Goal: Task Accomplishment & Management: Manage account settings

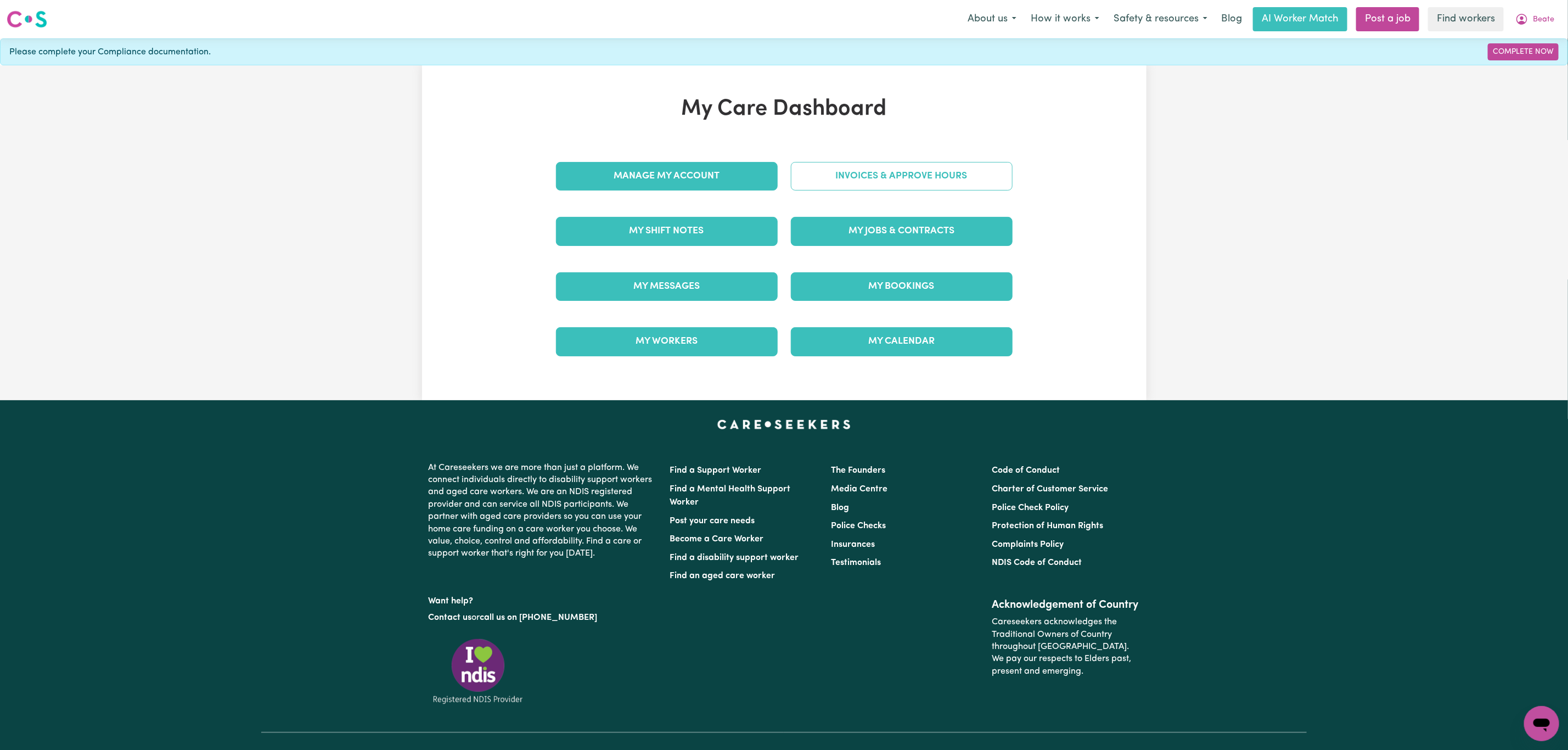
click at [871, 184] on link "Invoices & Approve Hours" at bounding box center [902, 176] width 222 height 28
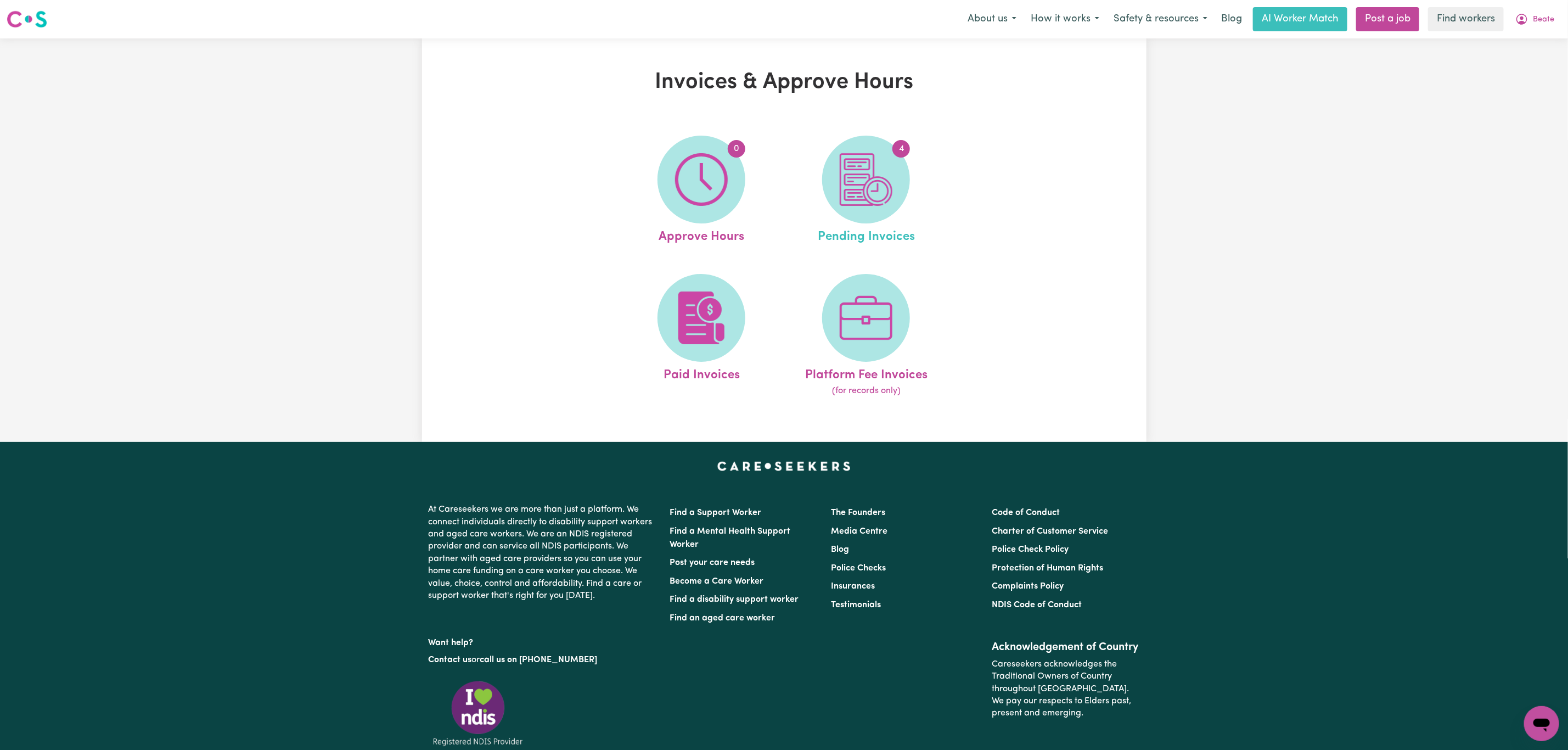
click at [915, 155] on link "4 Pending Invoices" at bounding box center [866, 191] width 158 height 111
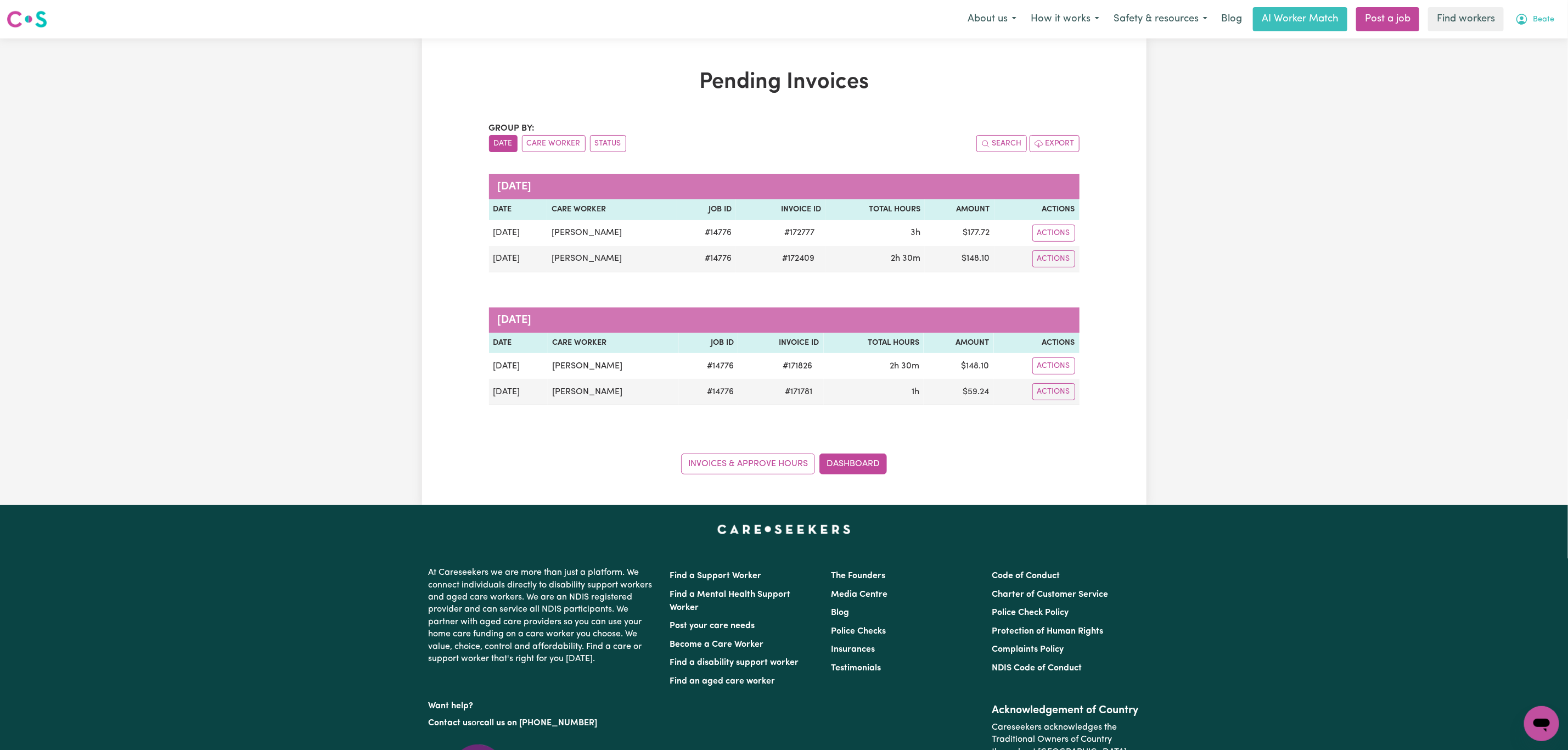
click at [1534, 12] on button "Beate" at bounding box center [1535, 18] width 53 height 23
click at [1507, 43] on link "My Dashboard" at bounding box center [1517, 43] width 87 height 21
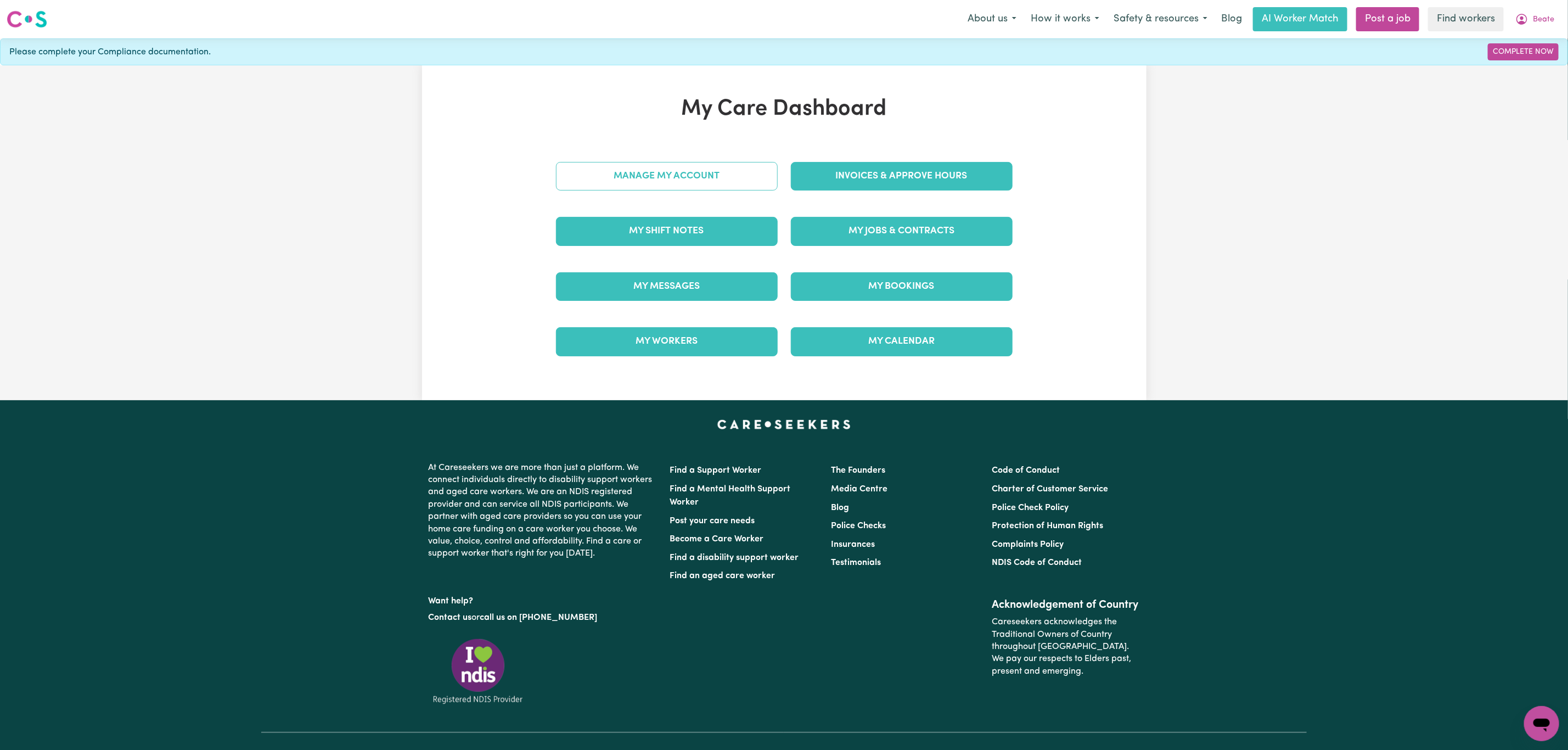
click at [723, 172] on link "Manage My Account" at bounding box center [667, 176] width 222 height 28
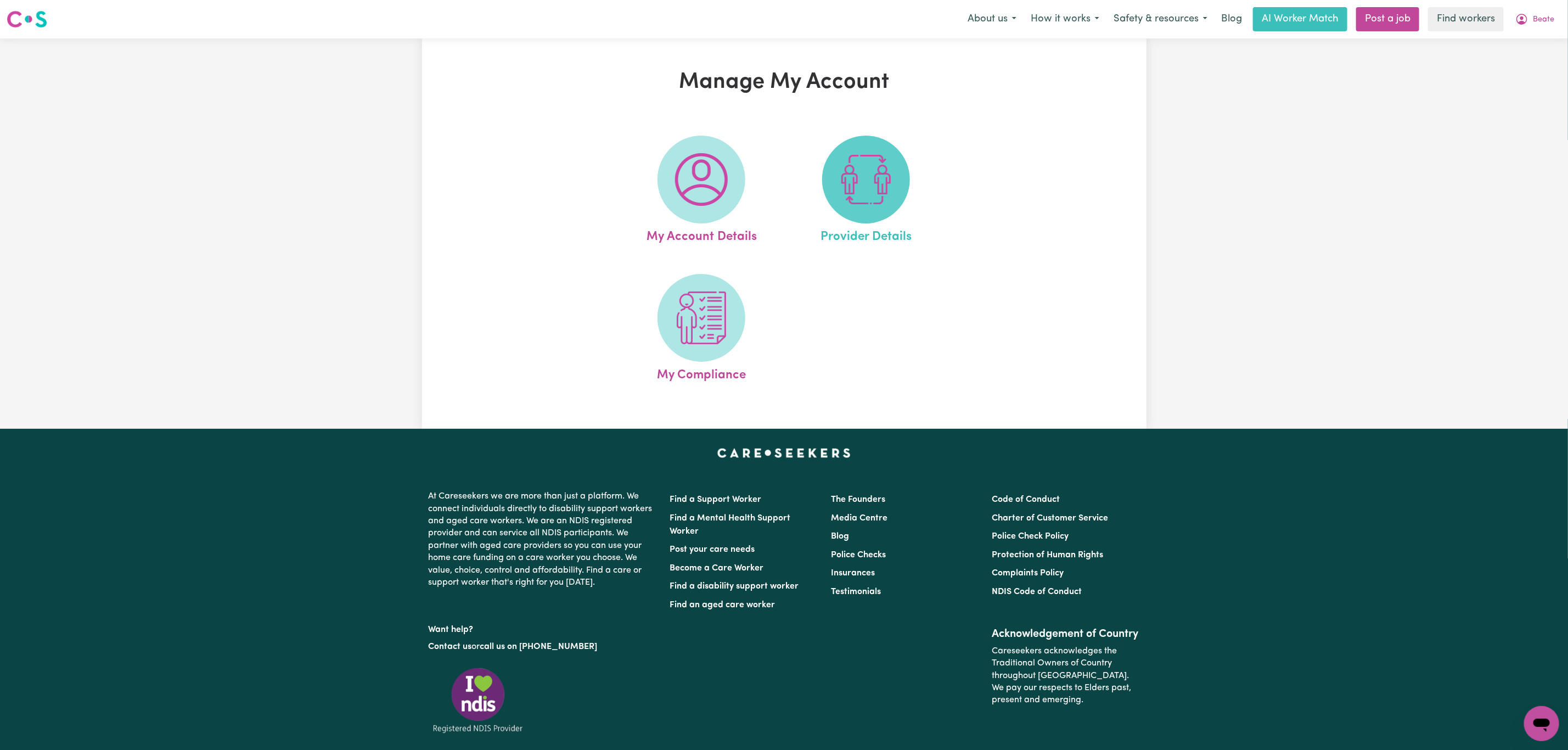
click at [835, 194] on span at bounding box center [866, 179] width 88 height 88
select select "AGED_HOME_CARE"
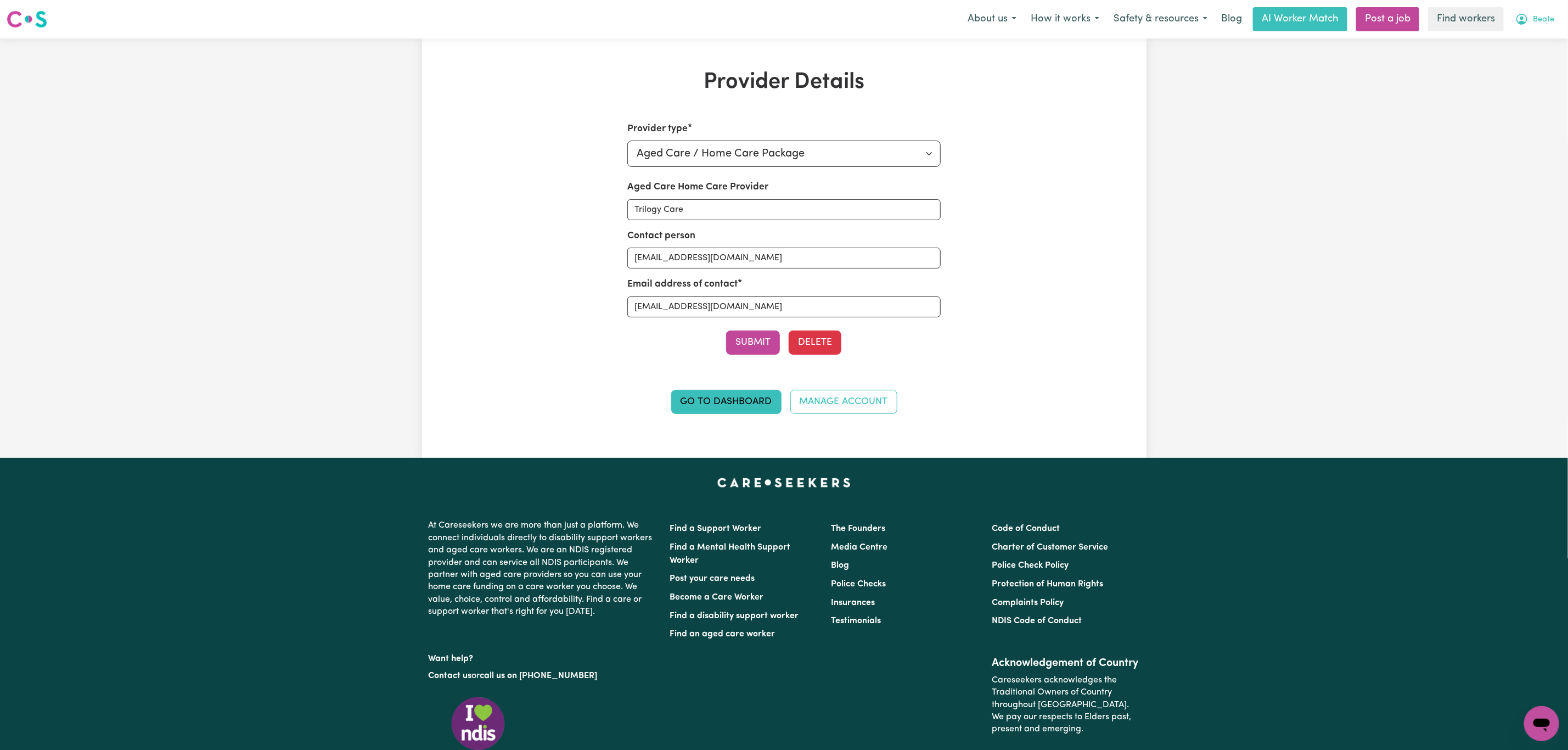
click at [1534, 22] on span "Beate" at bounding box center [1543, 20] width 22 height 12
click at [1517, 58] on link "Logout" at bounding box center [1517, 63] width 87 height 21
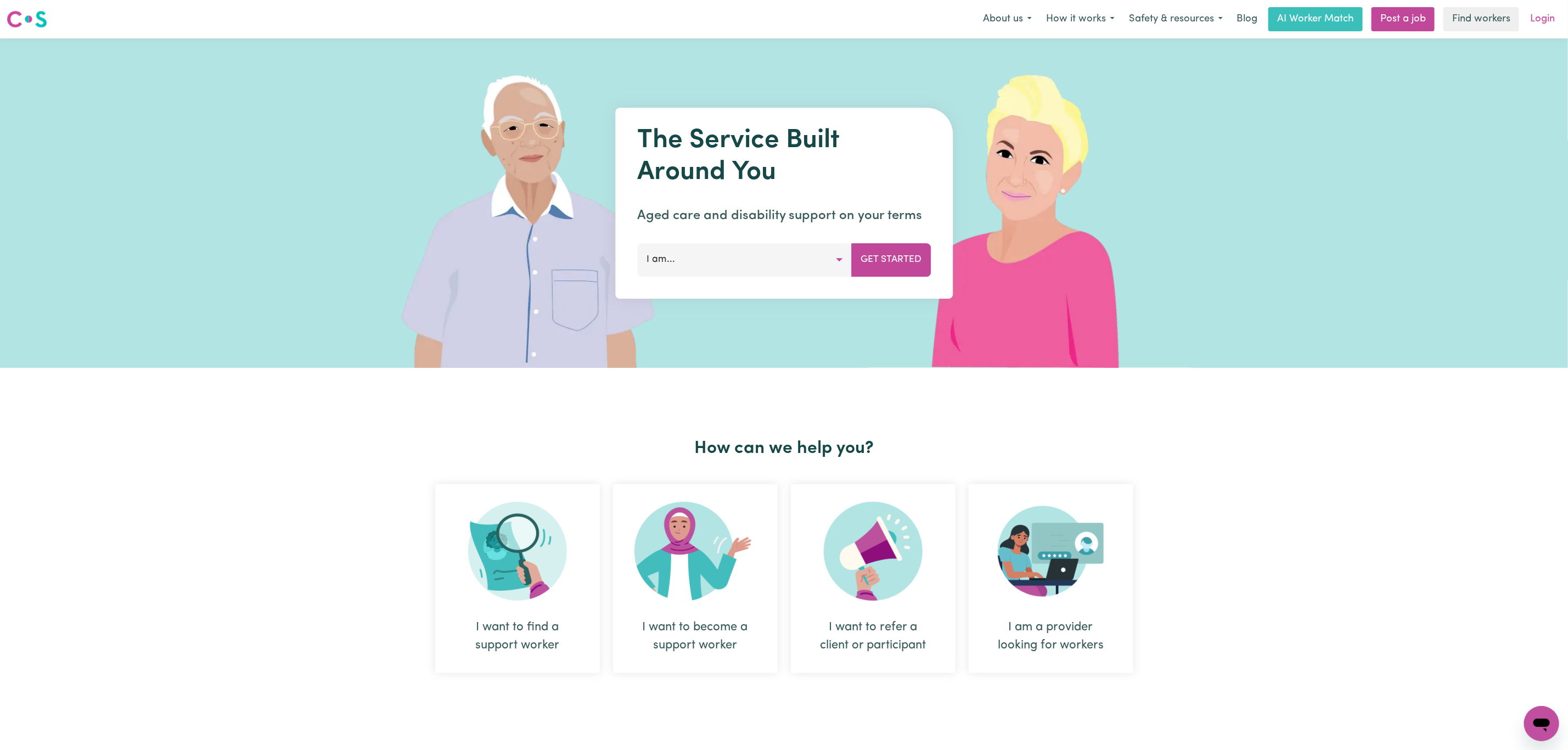
click at [1553, 12] on link "Login" at bounding box center [1542, 19] width 38 height 24
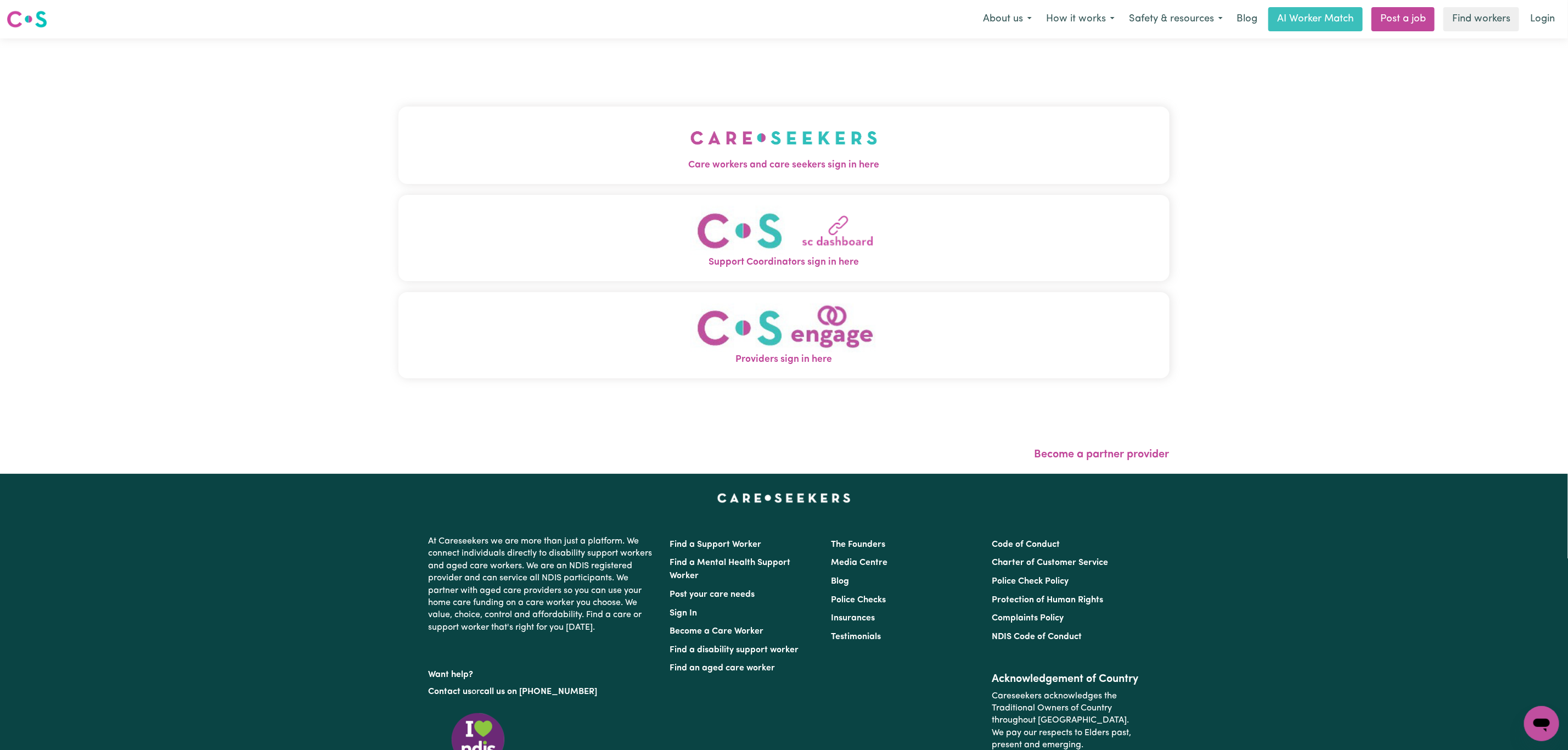
click at [711, 186] on div "Care workers and care seekers sign in here Support Coordinators sign in here Pr…" at bounding box center [784, 248] width 771 height 375
click at [700, 164] on span "Care workers and care seekers sign in here" at bounding box center [784, 165] width 771 height 14
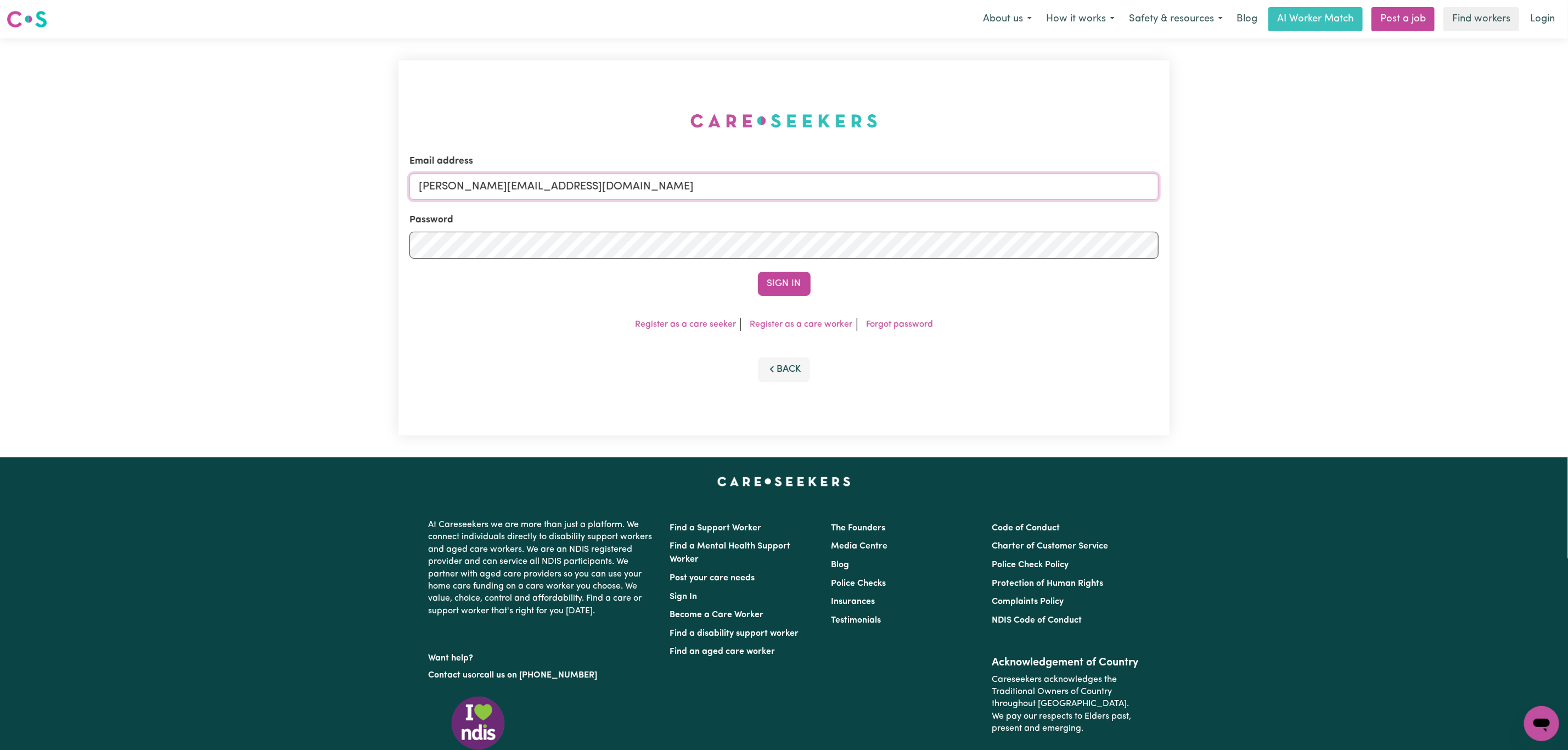
click at [486, 185] on input "[PERSON_NAME][EMAIL_ADDRESS][DOMAIN_NAME]" at bounding box center [784, 187] width 749 height 26
drag, startPoint x: 477, startPoint y: 189, endPoint x: 947, endPoint y: 198, distance: 470.1
click at [947, 192] on input "[EMAIL_ADDRESS][PERSON_NAME][DOMAIN_NAME]" at bounding box center [784, 187] width 749 height 26
type input "superuser~[EMAIL_ADDRESS][DOMAIN_NAME]"
click at [771, 279] on button "Sign In" at bounding box center [785, 283] width 53 height 24
